Goal: Browse casually

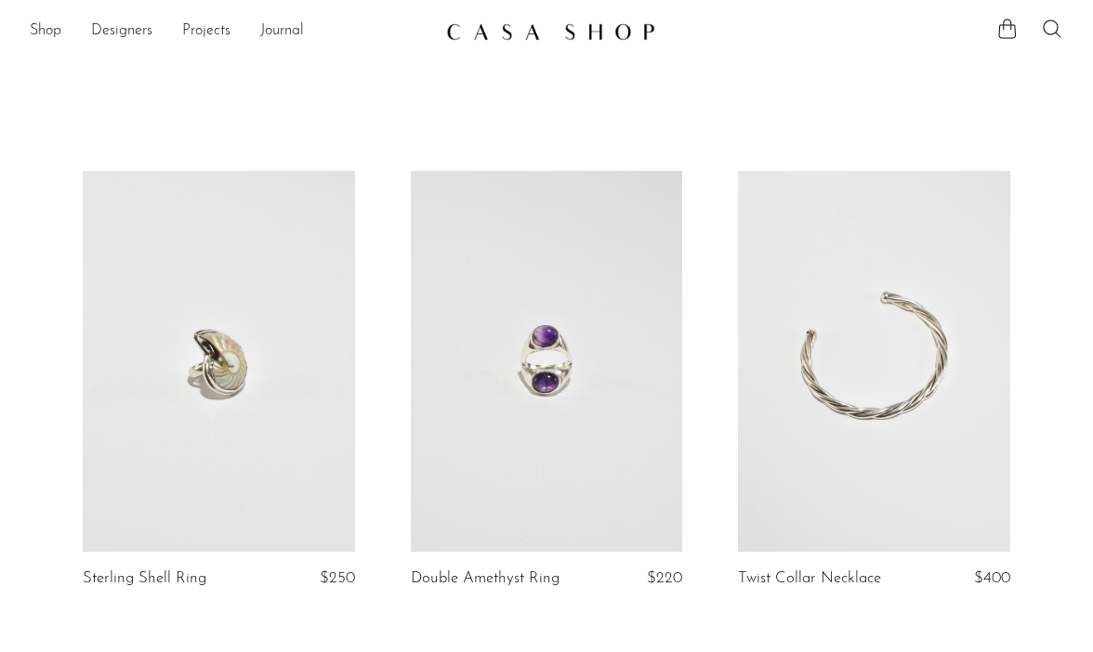
scroll to position [206, 0]
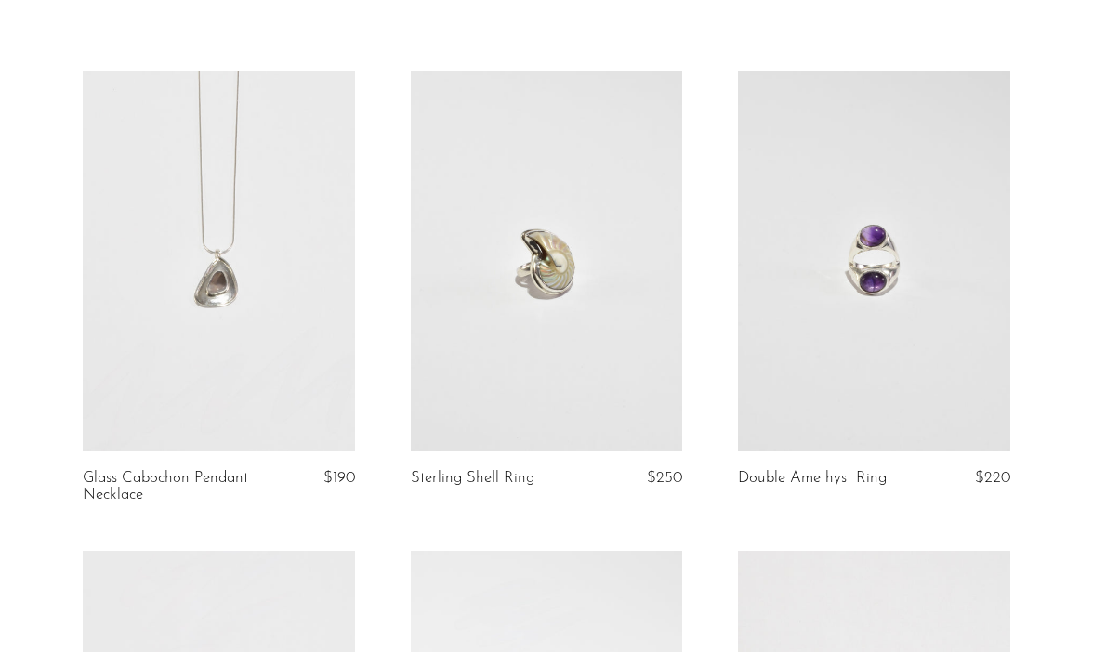
scroll to position [60, 0]
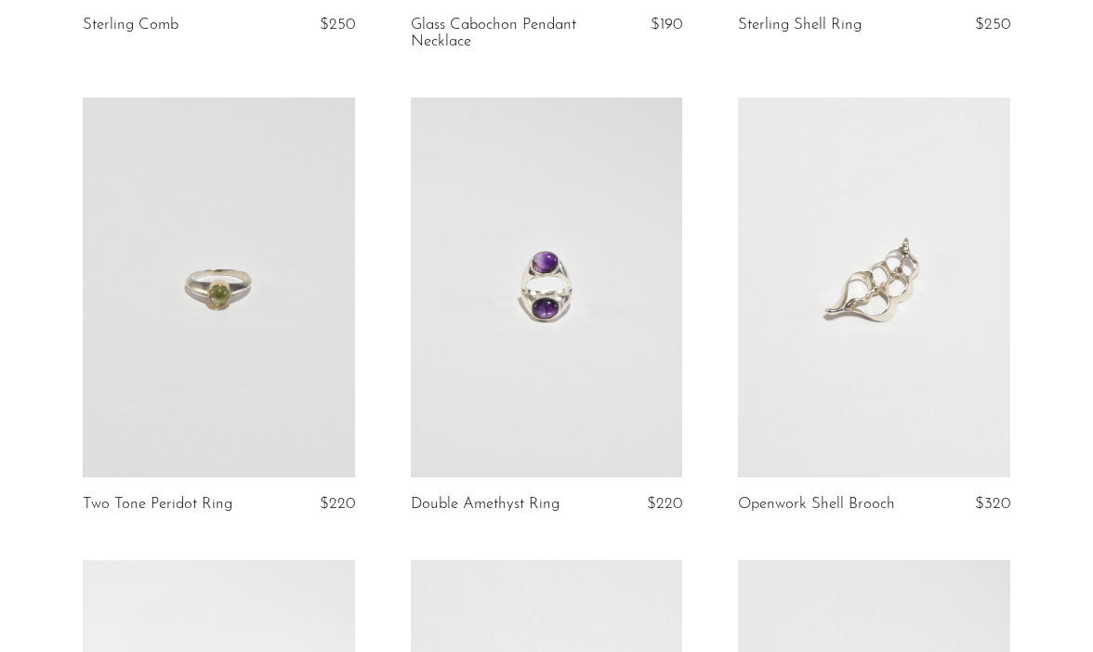
scroll to position [450, 0]
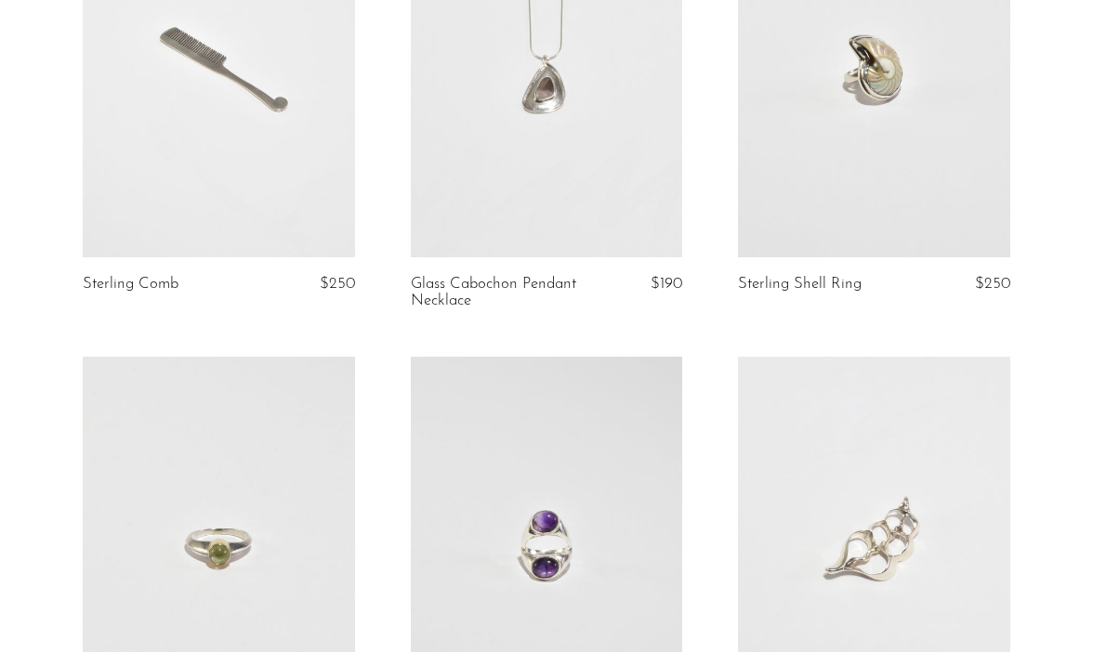
scroll to position [282, 0]
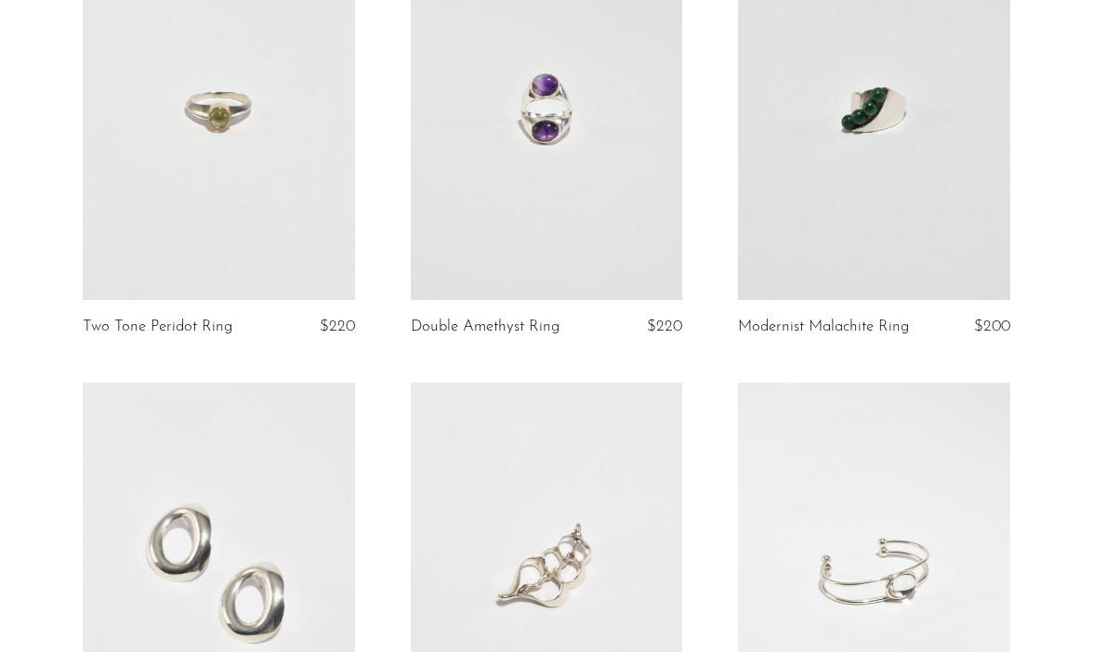
scroll to position [732, 0]
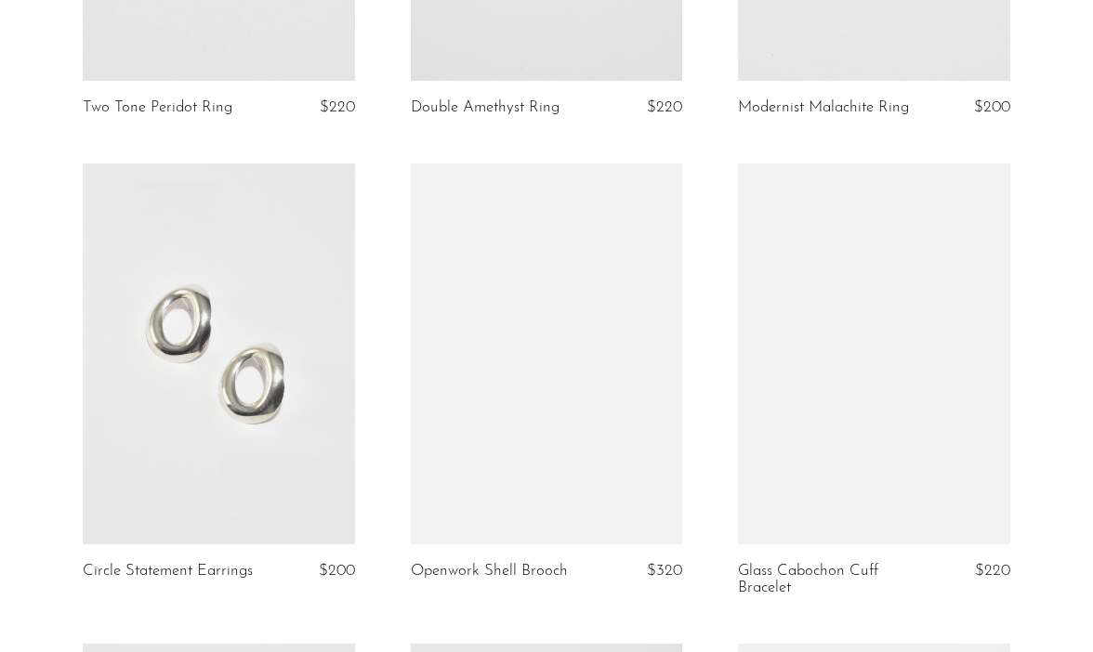
scroll to position [1019, 0]
